Goal: Information Seeking & Learning: Understand process/instructions

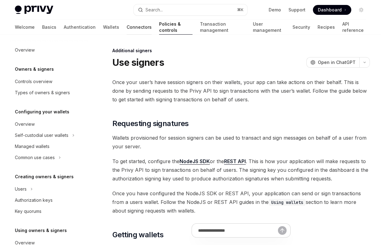
scroll to position [192, 0]
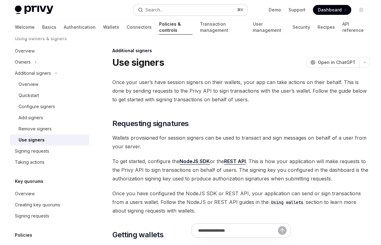
click at [169, 13] on button "Search... ⌘ K" at bounding box center [191, 9] width 114 height 11
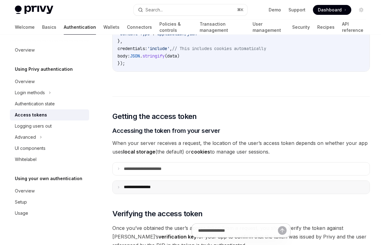
click at [137, 181] on summary "**********" at bounding box center [241, 187] width 257 height 13
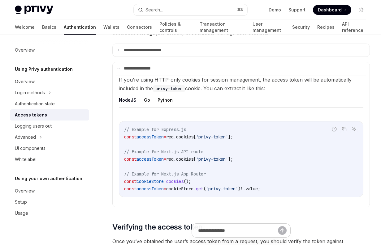
scroll to position [833, 0]
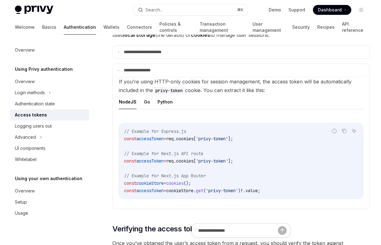
click at [142, 95] on ul "NodeJS Go Python" at bounding box center [241, 102] width 244 height 15
click at [147, 95] on button "Go" at bounding box center [147, 102] width 6 height 15
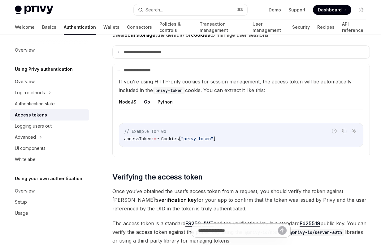
click at [159, 95] on button "Python" at bounding box center [164, 102] width 15 height 15
click at [127, 95] on button "NodeJS" at bounding box center [128, 102] width 18 height 15
type textarea "*"
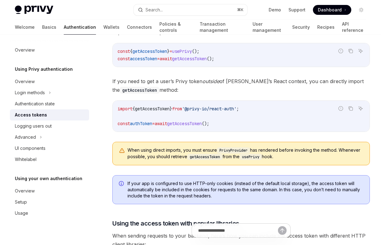
scroll to position [348, 0]
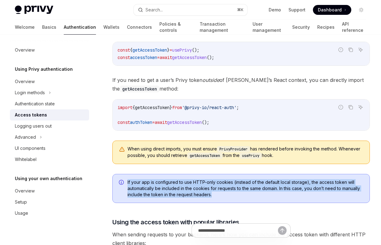
drag, startPoint x: 215, startPoint y: 186, endPoint x: 122, endPoint y: 173, distance: 94.4
click at [122, 174] on div "If your app is configured to use HTTP-only cookies (instead of the default loca…" at bounding box center [240, 188] width 257 height 29
copy span "If your app is configured to use HTTP-only cookies (instead of the default loca…"
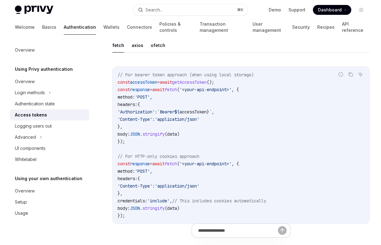
scroll to position [563, 0]
